Goal: Task Accomplishment & Management: Manage account settings

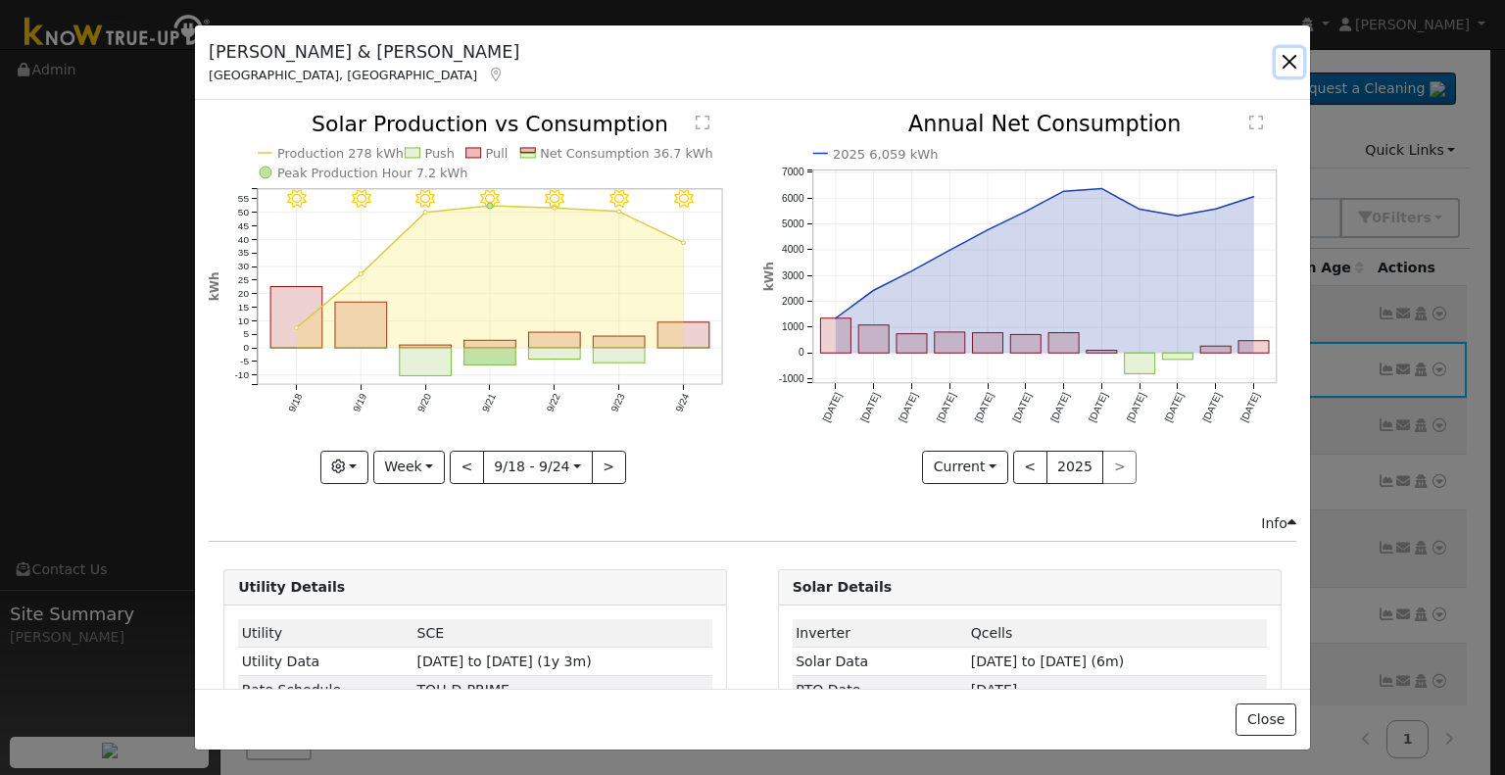
click at [1282, 63] on button "button" at bounding box center [1289, 61] width 27 height 27
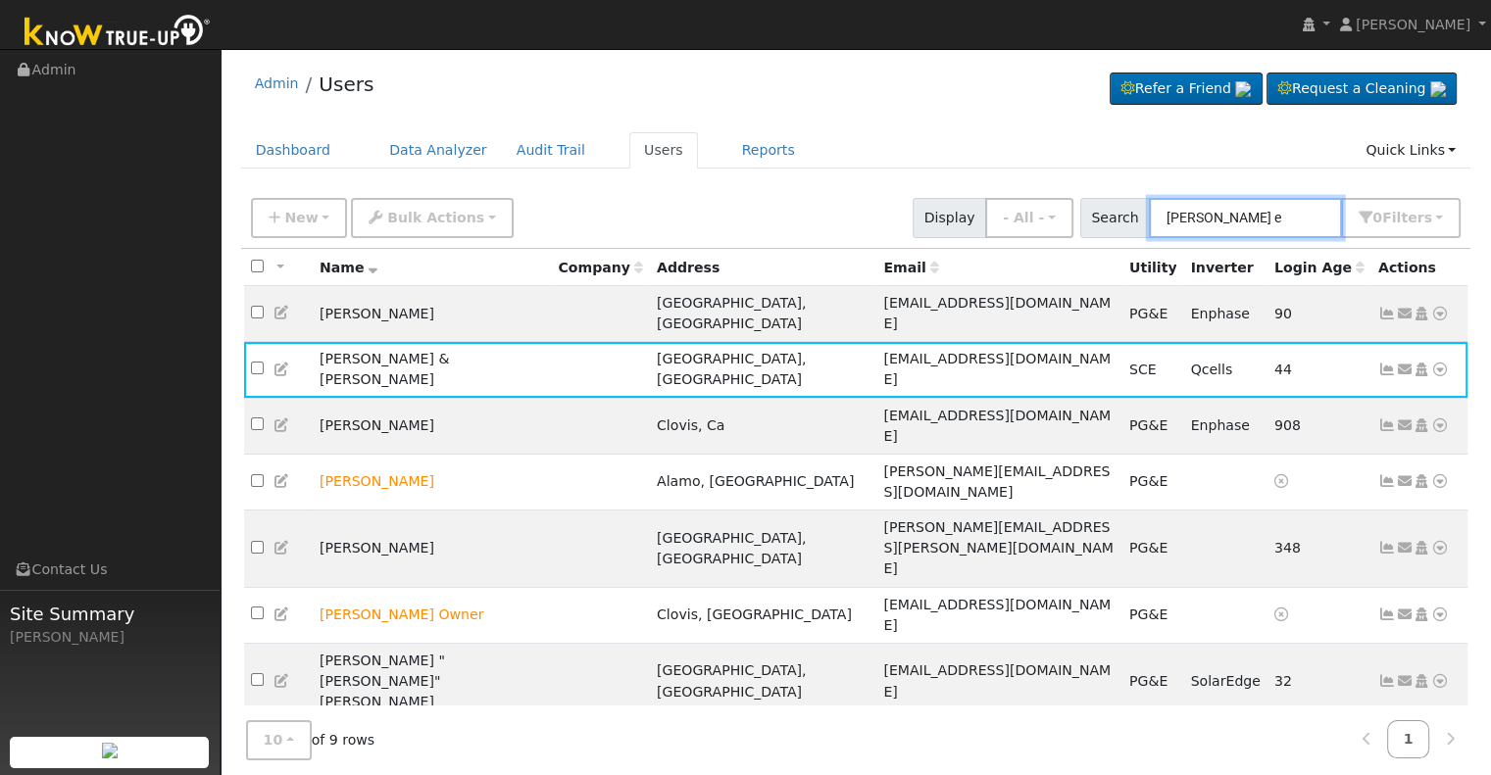
drag, startPoint x: 1254, startPoint y: 220, endPoint x: 1102, endPoint y: 226, distance: 153.0
click at [1102, 226] on div "Search [PERSON_NAME] e 0 Filter s Role Show - All - Show Leads Admin Billing Ad…" at bounding box center [1270, 218] width 381 height 40
paste input "[PERSON_NAME]"
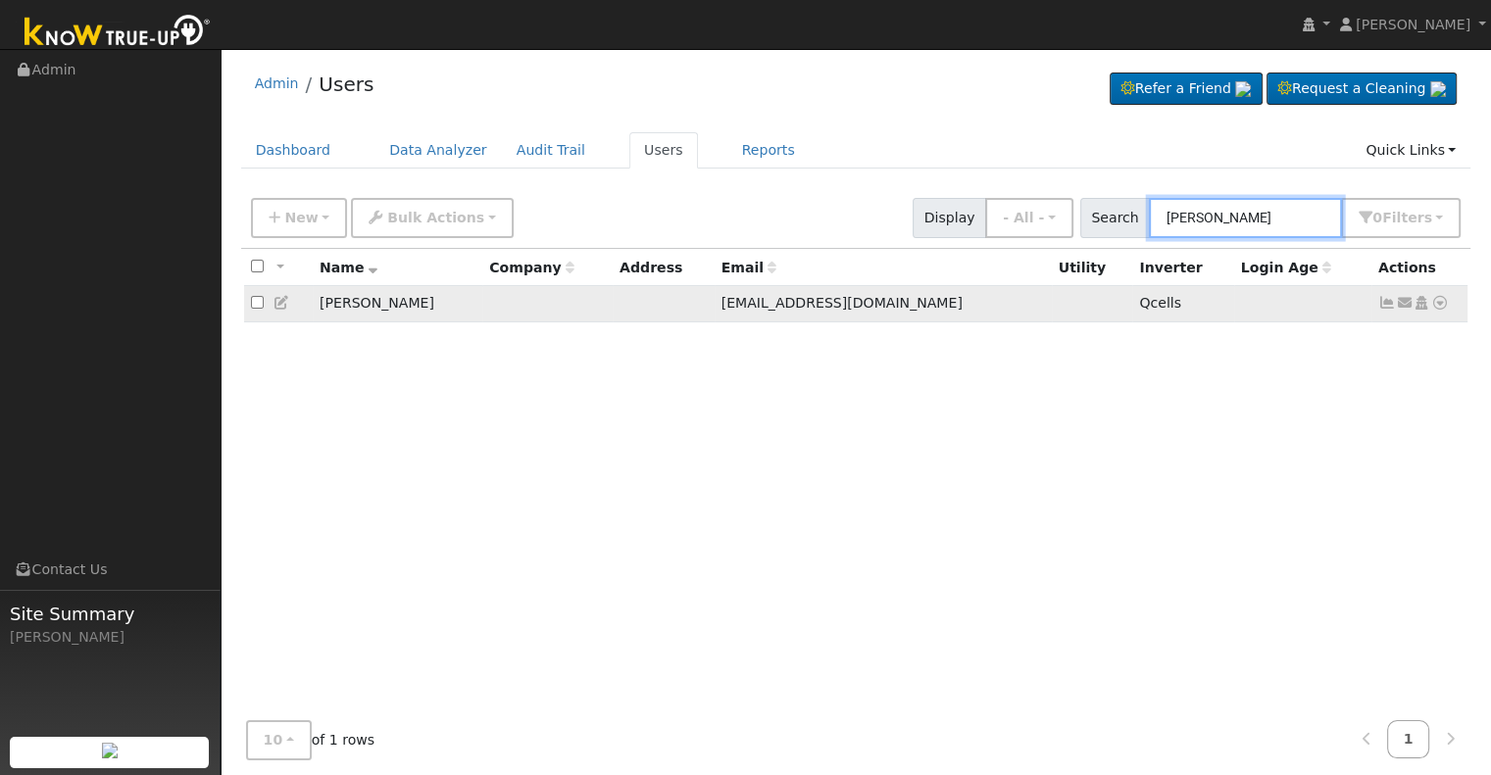
type input "[PERSON_NAME]"
click at [1388, 304] on icon at bounding box center [1387, 303] width 18 height 14
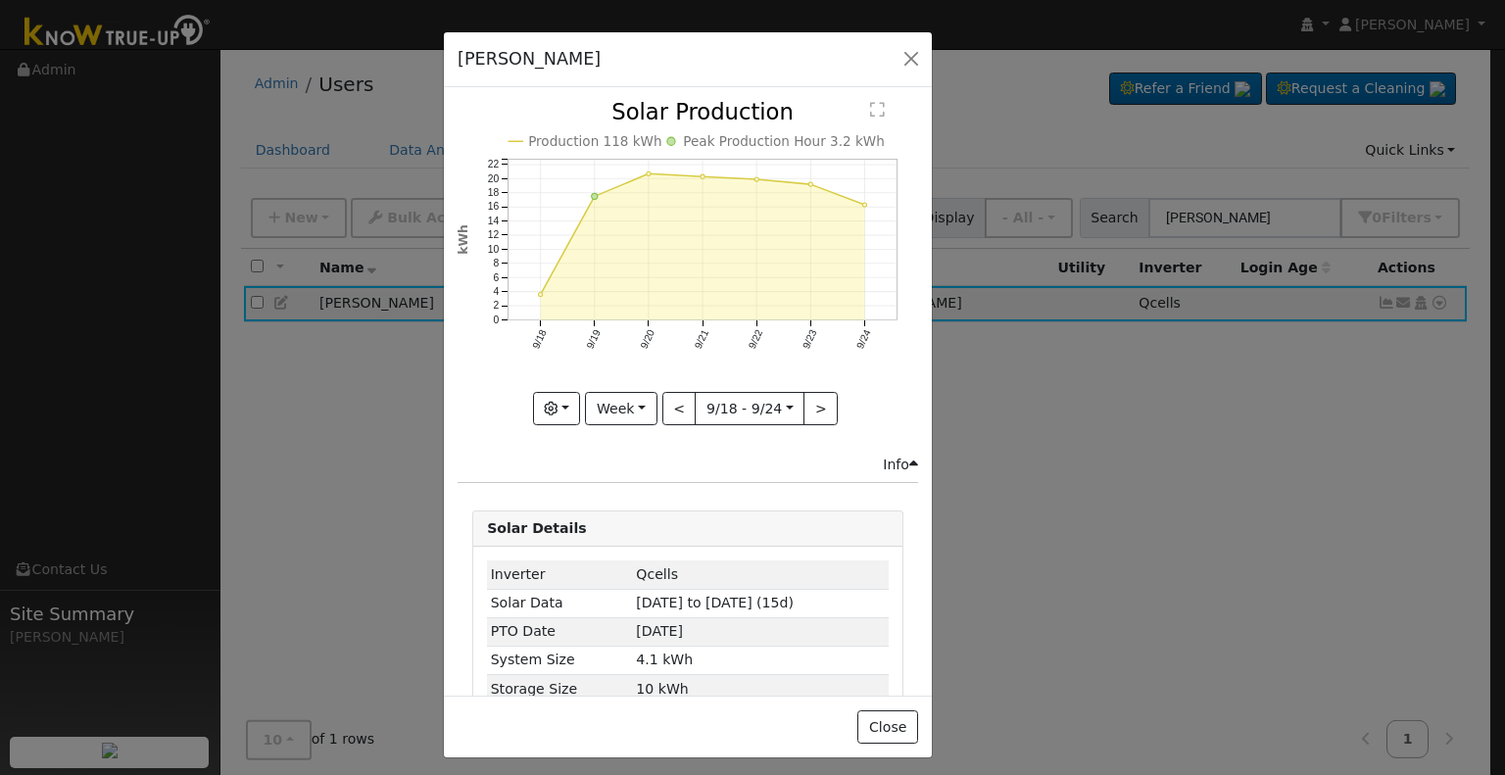
drag, startPoint x: 594, startPoint y: 42, endPoint x: 538, endPoint y: 55, distance: 57.3
click at [538, 55] on h5 "[PERSON_NAME]" at bounding box center [529, 58] width 143 height 25
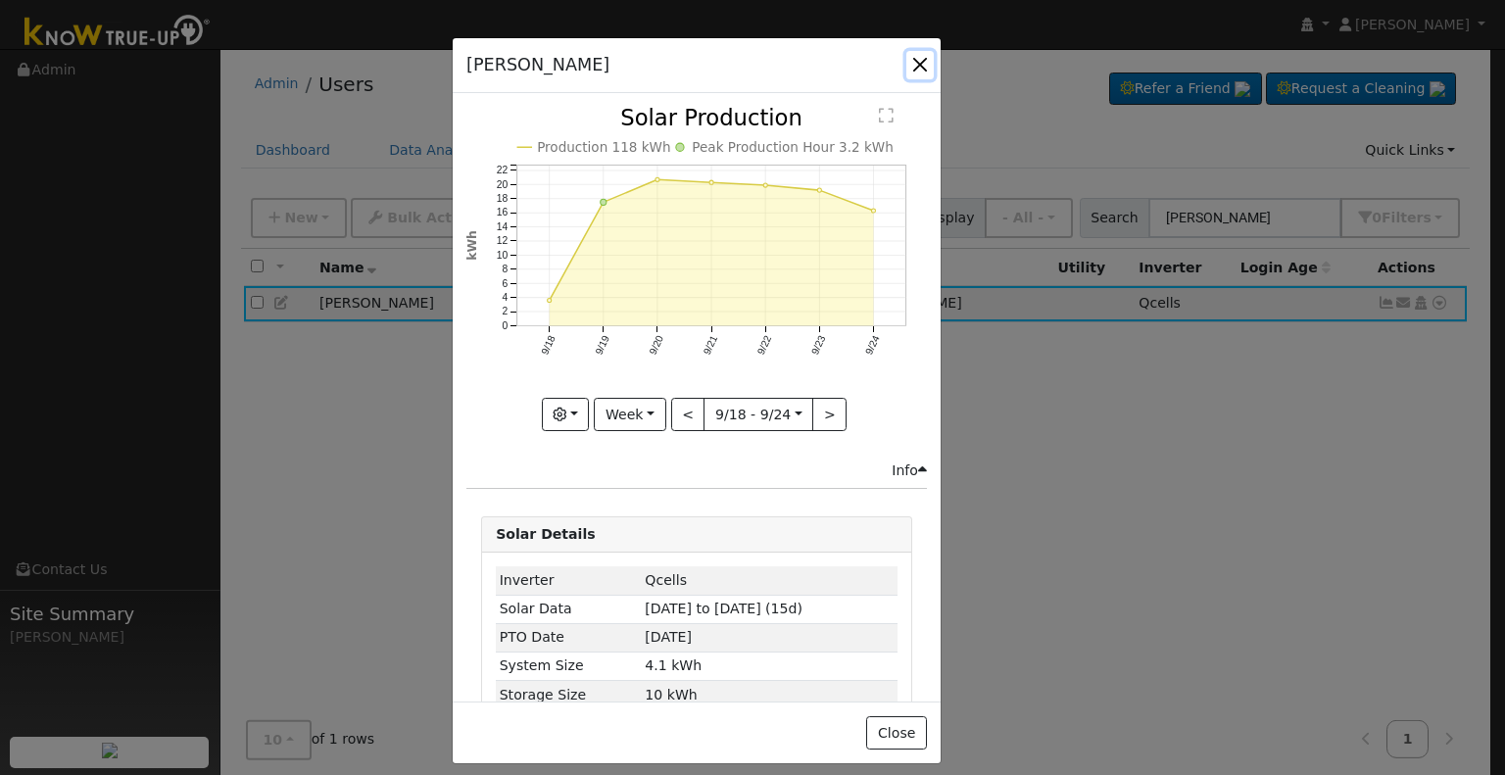
click at [923, 65] on button "button" at bounding box center [919, 64] width 27 height 27
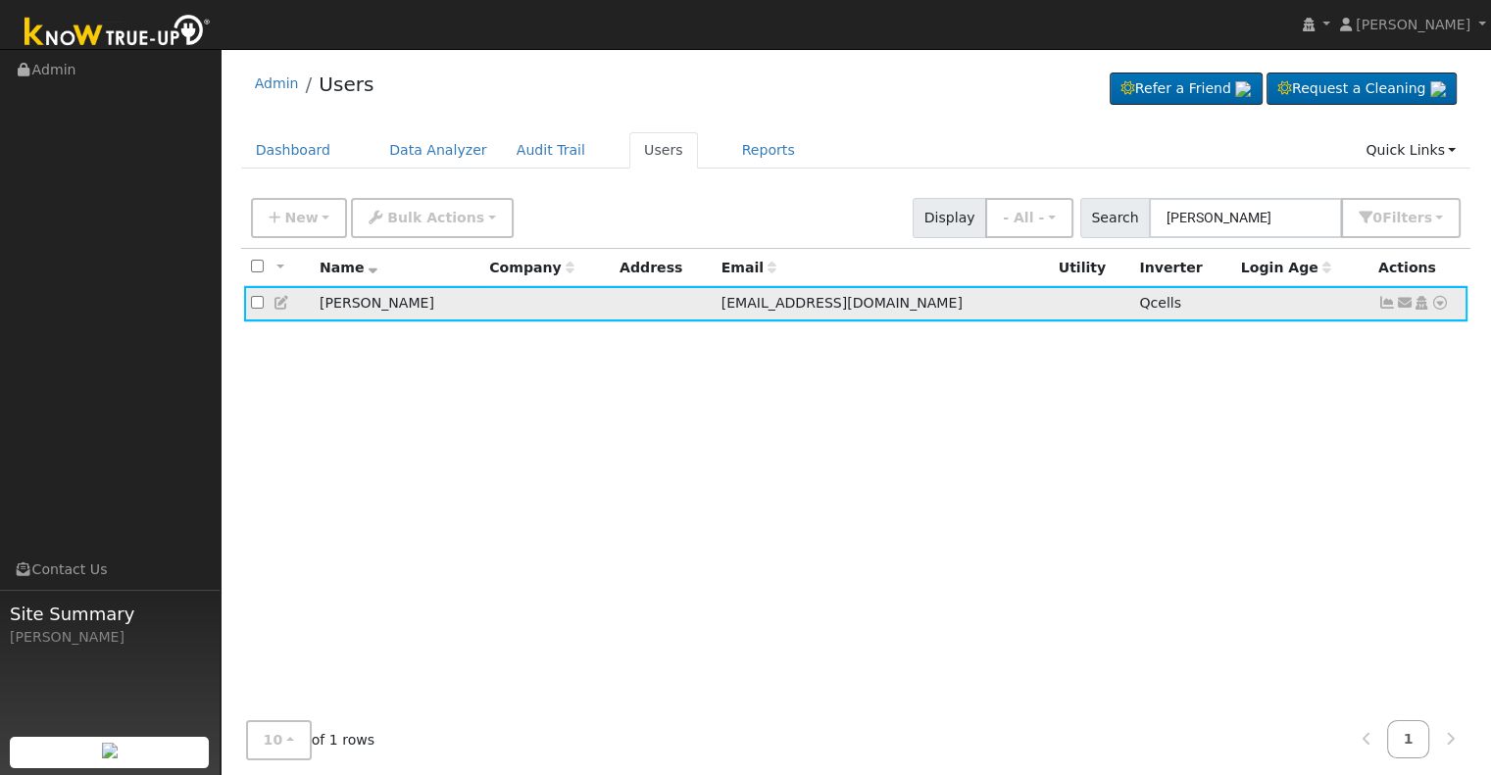
click at [386, 299] on td "[PERSON_NAME]" at bounding box center [398, 304] width 170 height 36
drag, startPoint x: 375, startPoint y: 305, endPoint x: 267, endPoint y: 305, distance: 108.8
click at [267, 305] on tr "Kelly Karr bflymaiden@aol.com Qcells Send Email... Copy a Link Reset Password O…" at bounding box center [856, 304] width 1224 height 36
click at [875, 240] on div "New Add User Quick Add Quick Connect Quick Convert Lead Bulk Actions Send Email…" at bounding box center [856, 218] width 1230 height 60
click at [1081, 132] on ul "Dashboard Data Analyzer Audit Trail Users Reports Quick Links Quick Add Quick C…" at bounding box center [856, 150] width 1230 height 36
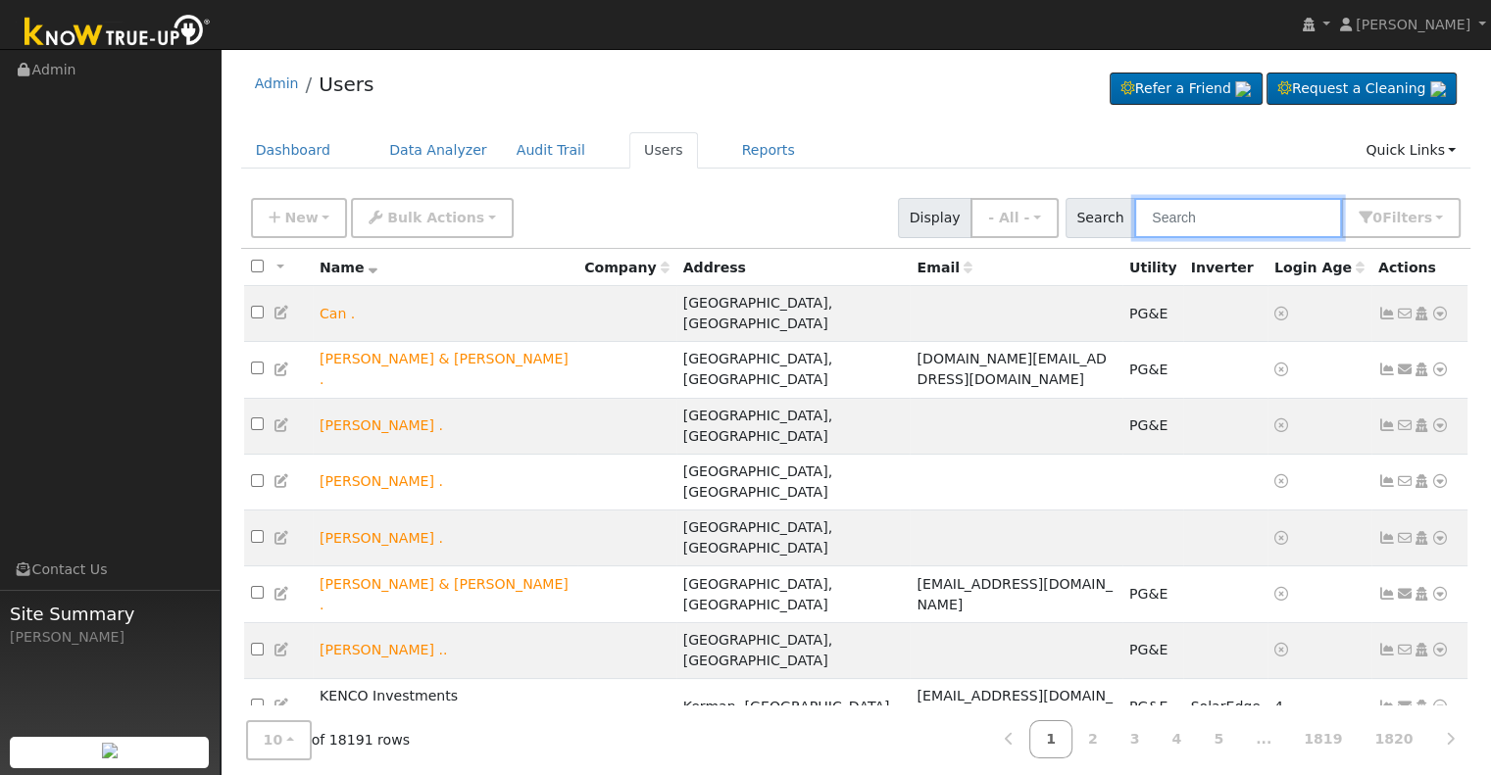
click at [1189, 215] on input "text" at bounding box center [1238, 218] width 208 height 40
paste input "[PERSON_NAME]"
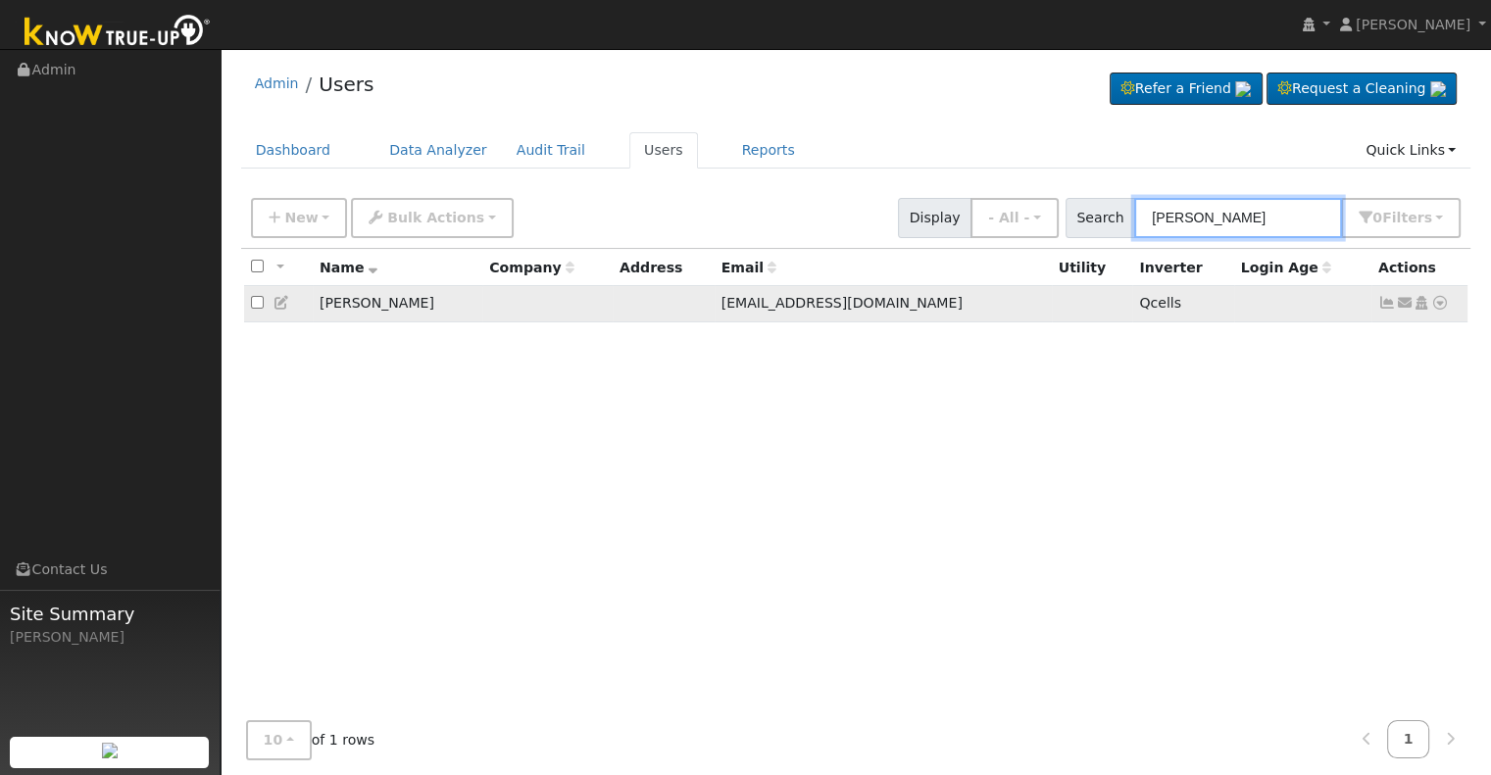
type input "[PERSON_NAME]"
click at [1383, 303] on icon at bounding box center [1387, 303] width 18 height 14
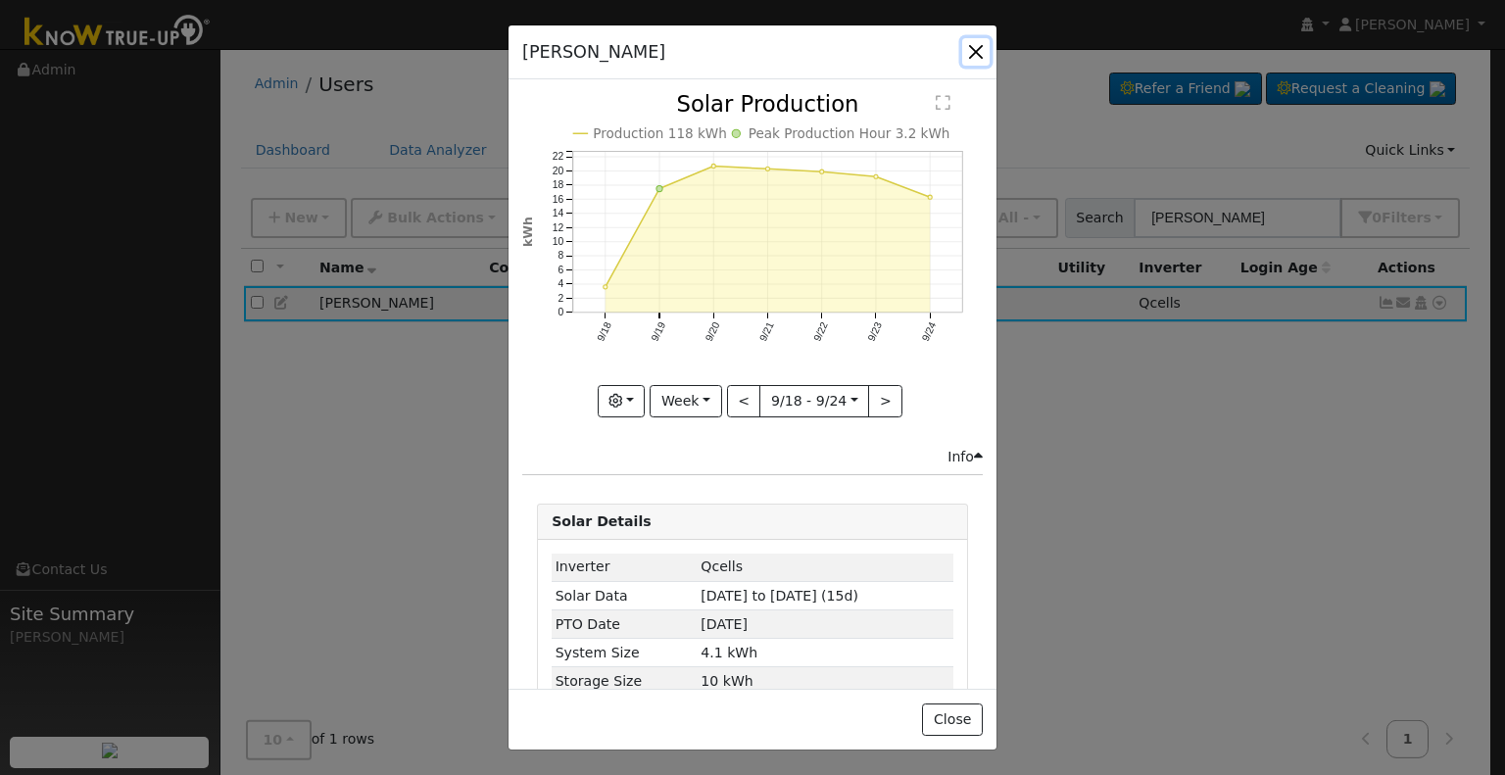
click at [977, 55] on button "button" at bounding box center [975, 51] width 27 height 27
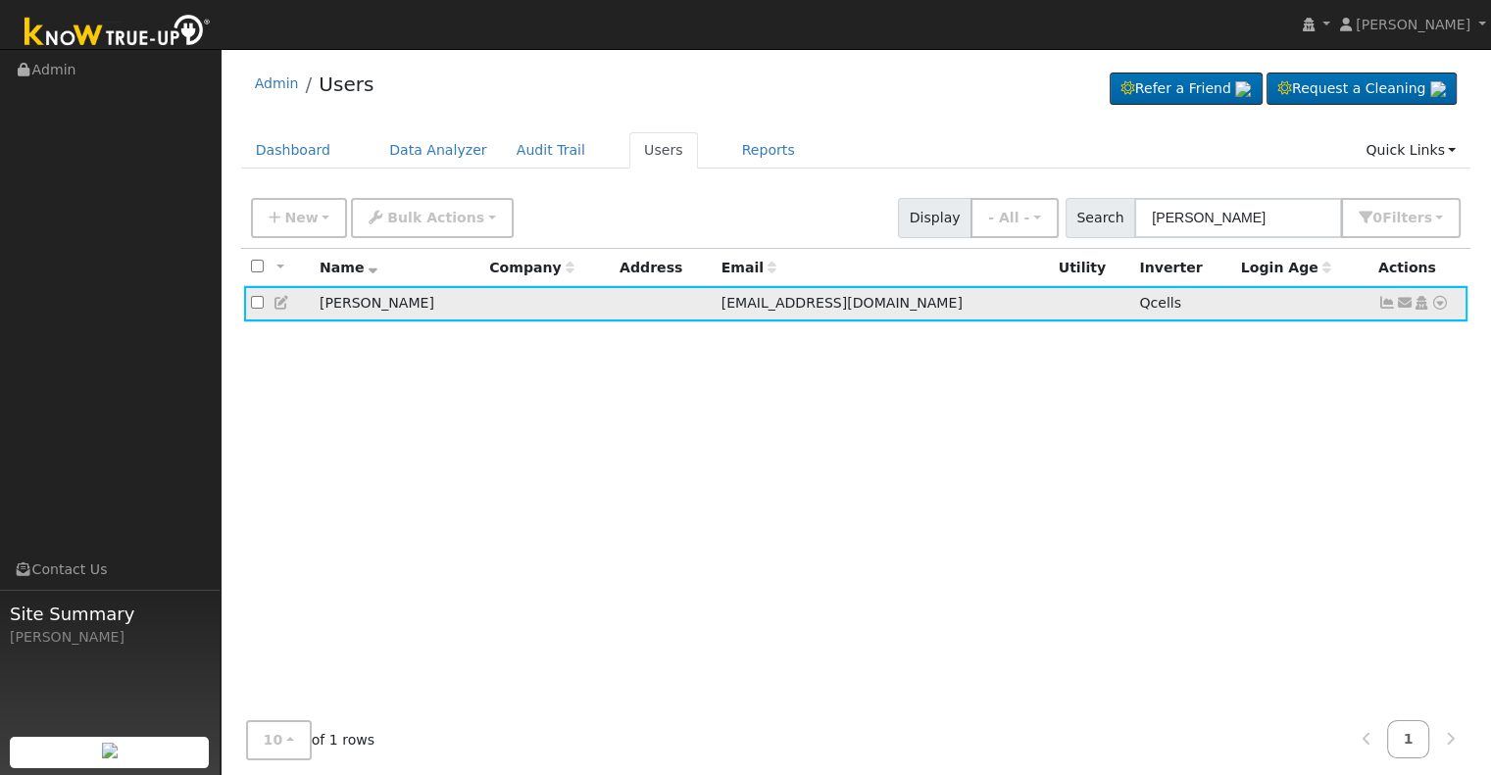
click at [282, 303] on icon at bounding box center [282, 303] width 18 height 14
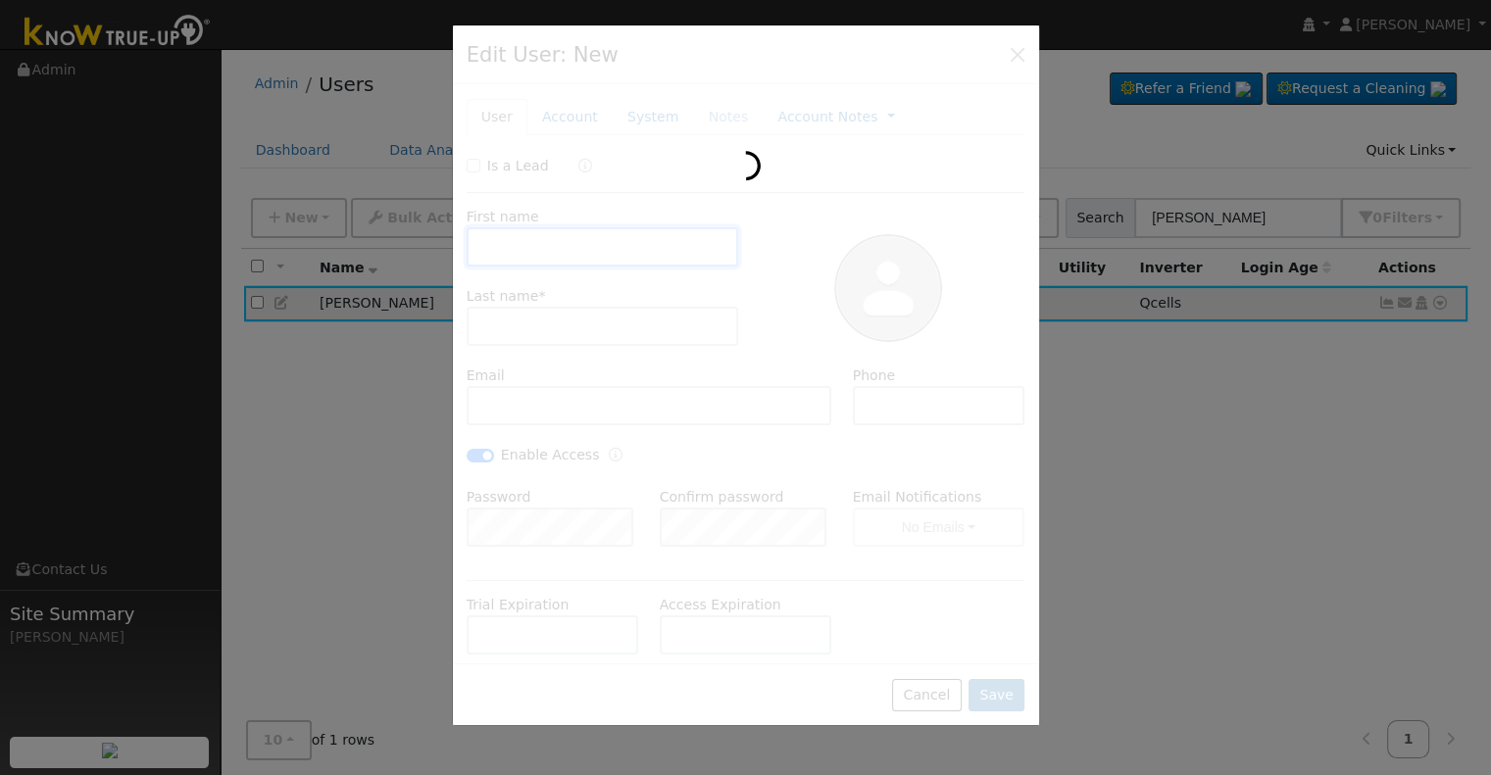
type input "[DATE]"
type input "[PERSON_NAME]"
type input "[EMAIL_ADDRESS][DOMAIN_NAME]"
type input "[PHONE_NUMBER]"
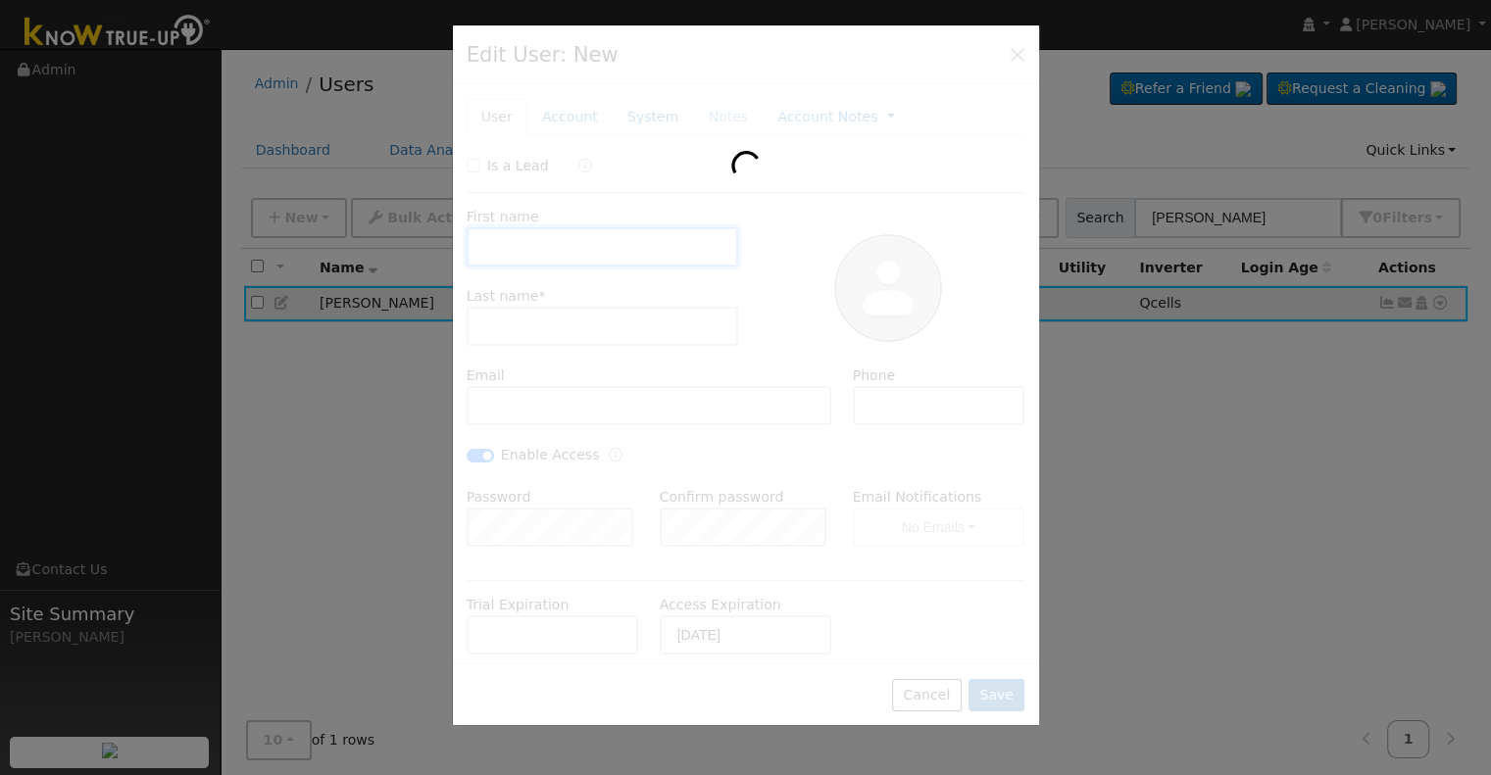
checkbox input "true"
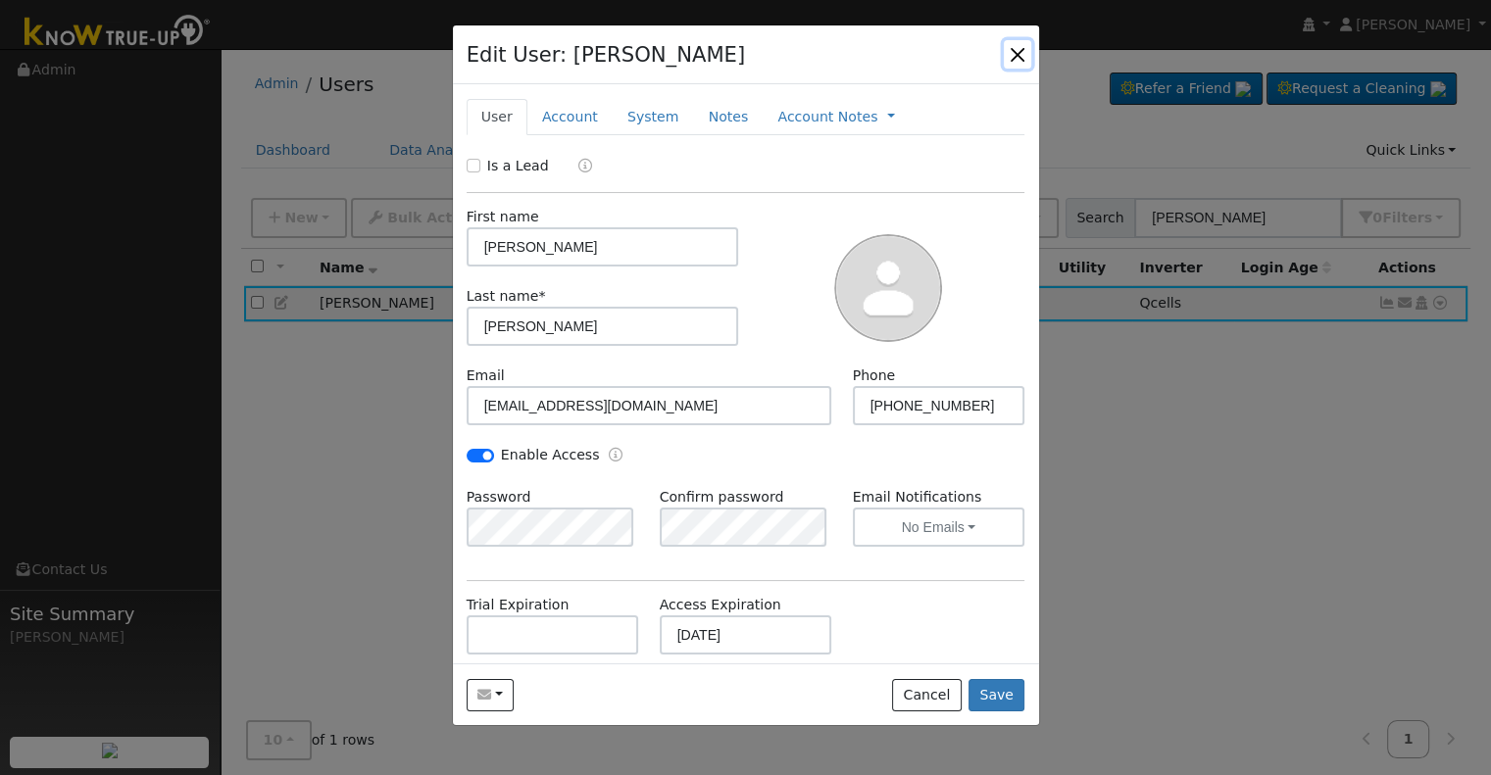
click at [1020, 58] on button "button" at bounding box center [1017, 53] width 27 height 27
